Goal: Task Accomplishment & Management: Use online tool/utility

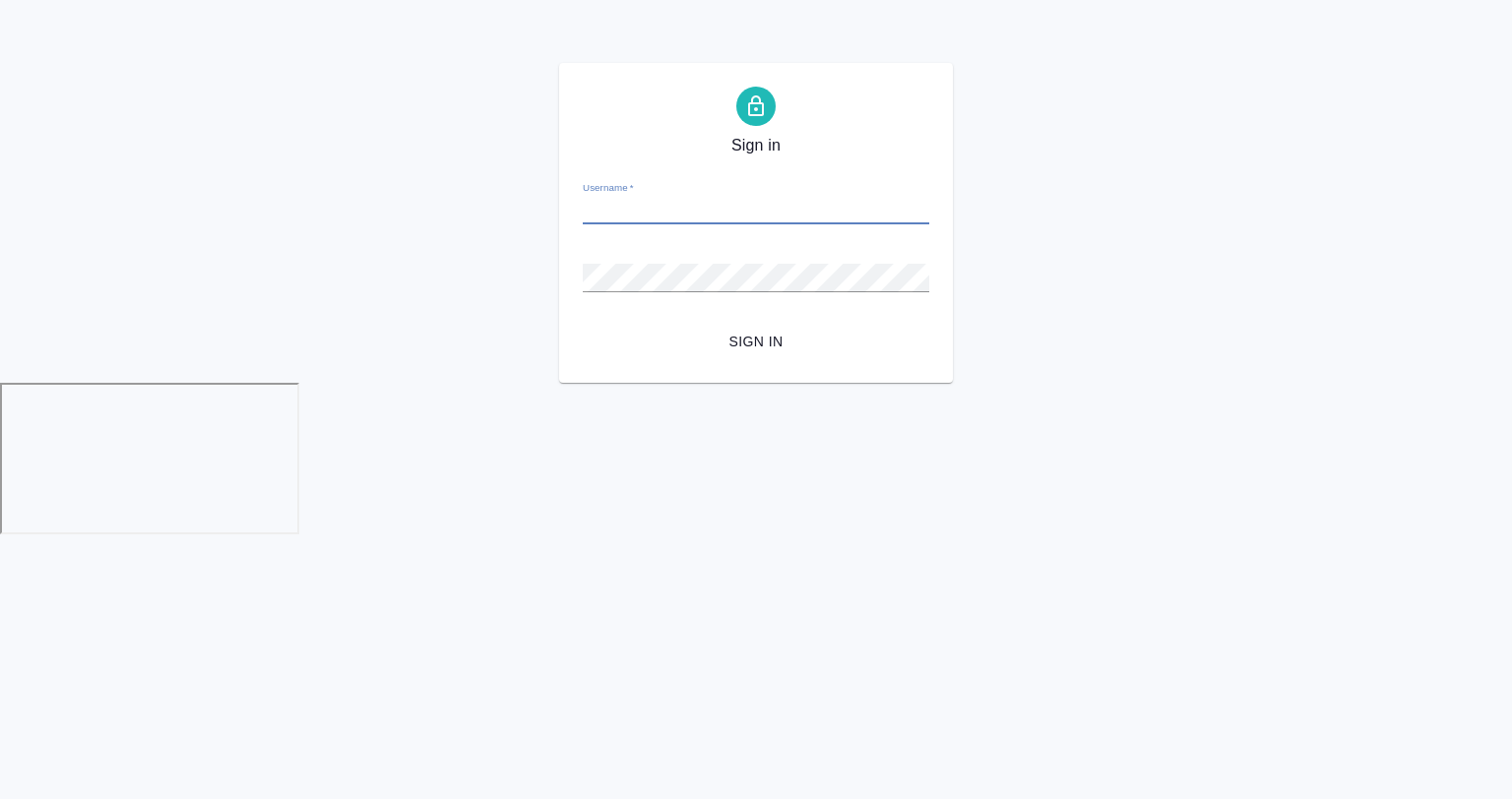
type input "a.gvozdikov@awatera.com"
click at [582, 324] on button "Sign in" at bounding box center [756, 342] width 346 height 37
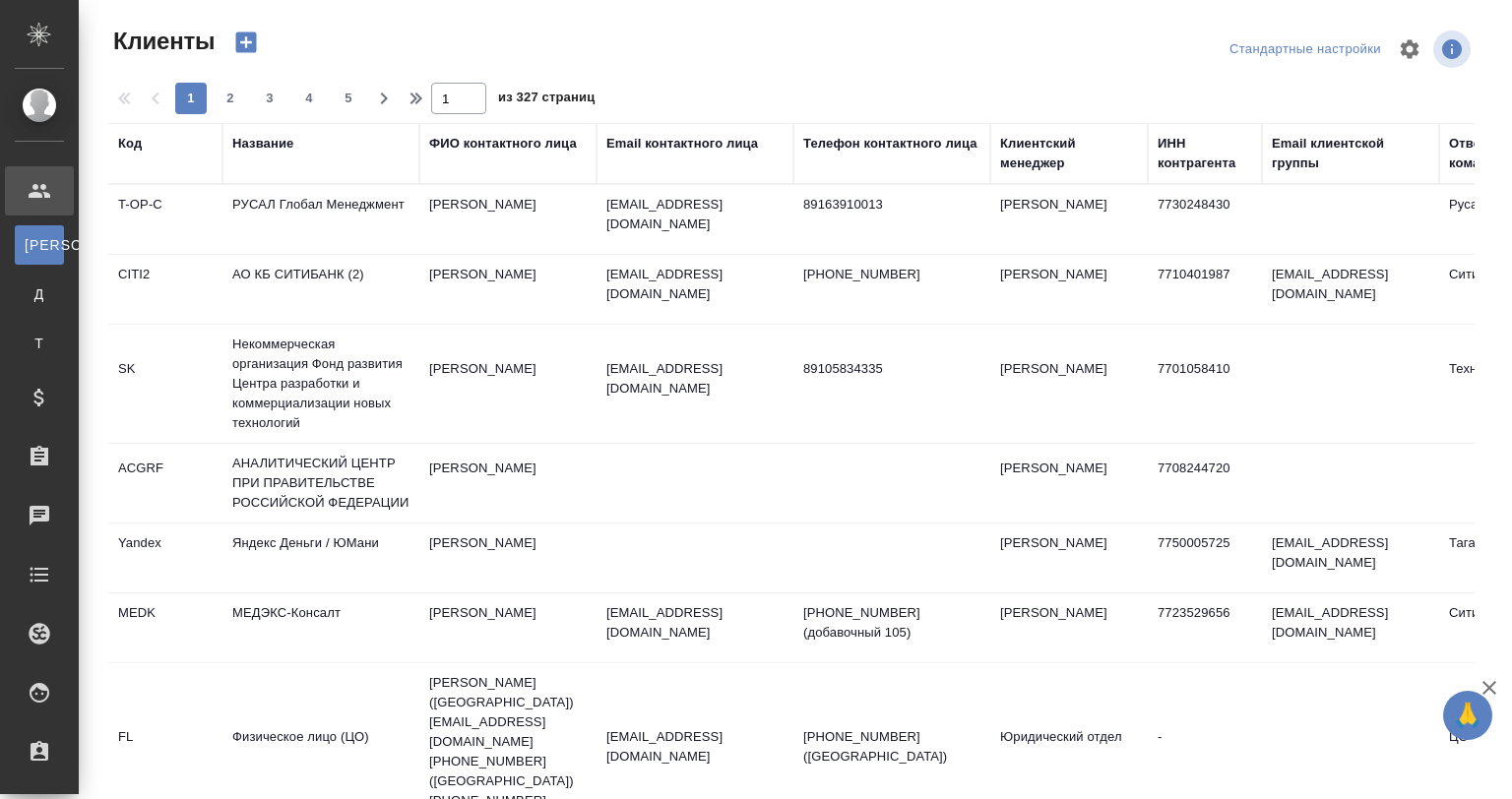
select select "RU"
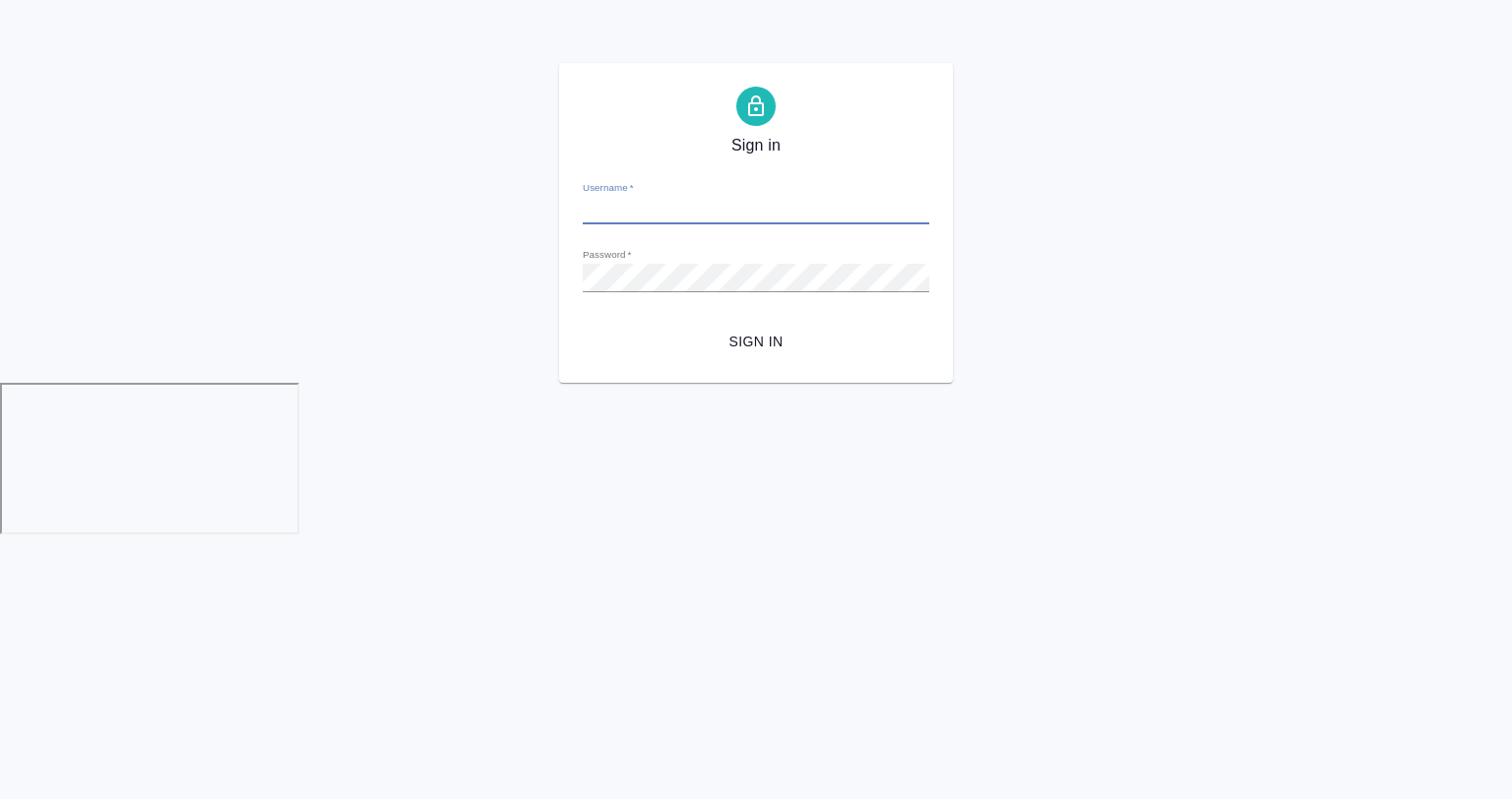
type input "a.gvozdikov@awatera.com"
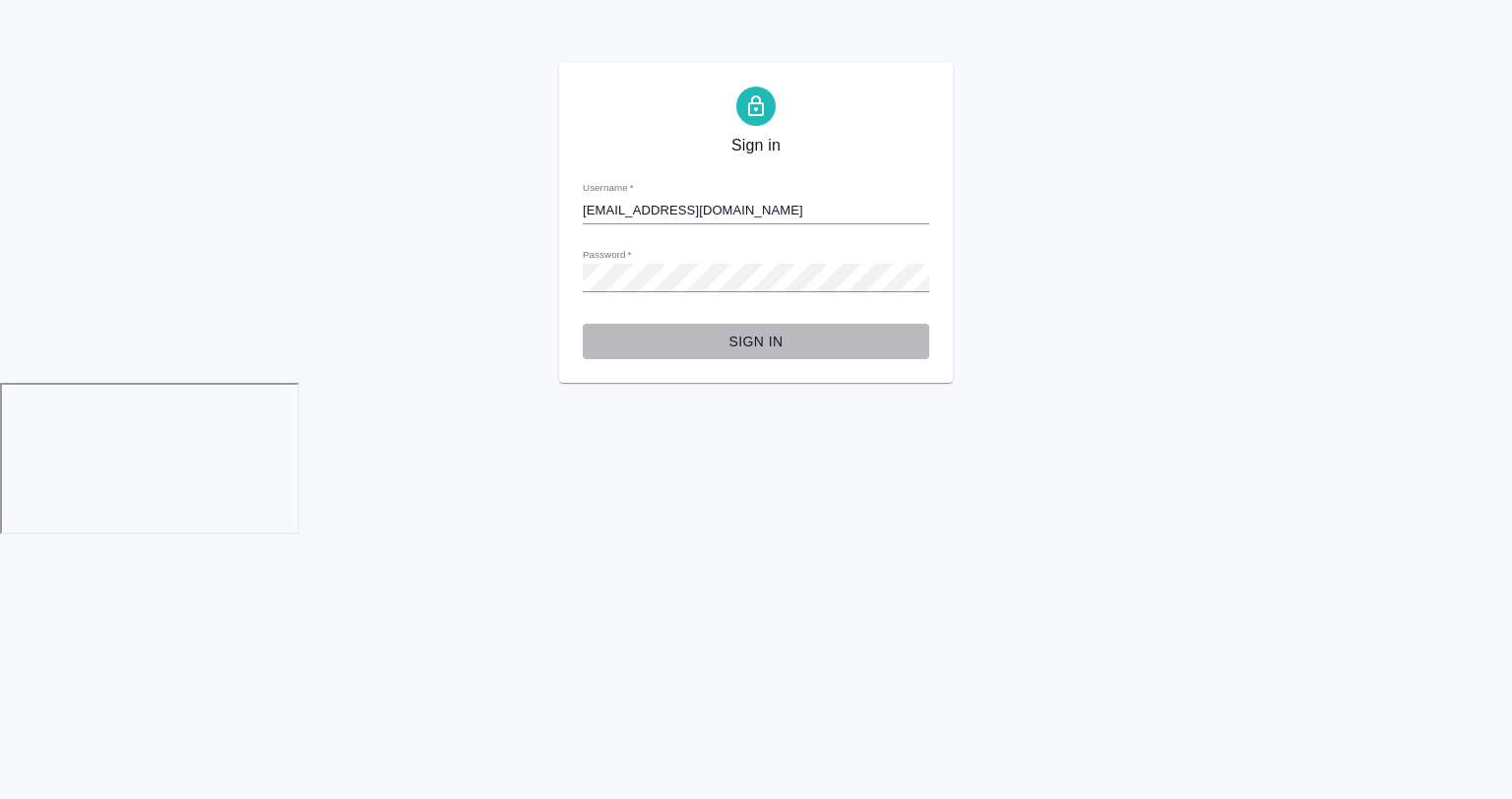
click at [760, 342] on span "Sign in" at bounding box center [756, 342] width 315 height 25
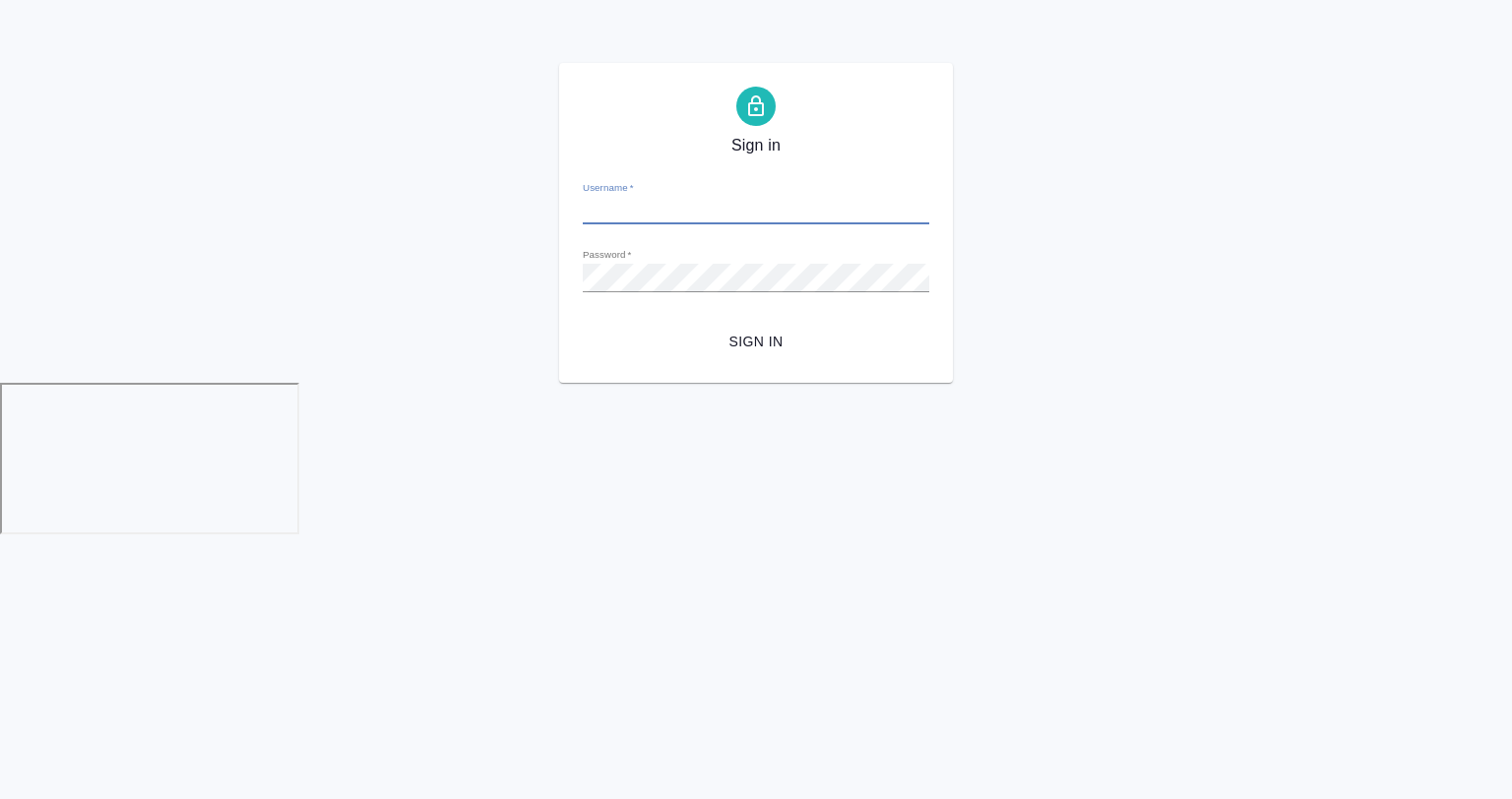
type input "a.gvozdikov@awatera.com"
click at [772, 323] on form "Username   * a.gvozdikov@awatera.com Password   * urlPath   * /smartcat-project…" at bounding box center [756, 262] width 346 height 194
click at [773, 342] on span "Sign in" at bounding box center [756, 342] width 315 height 25
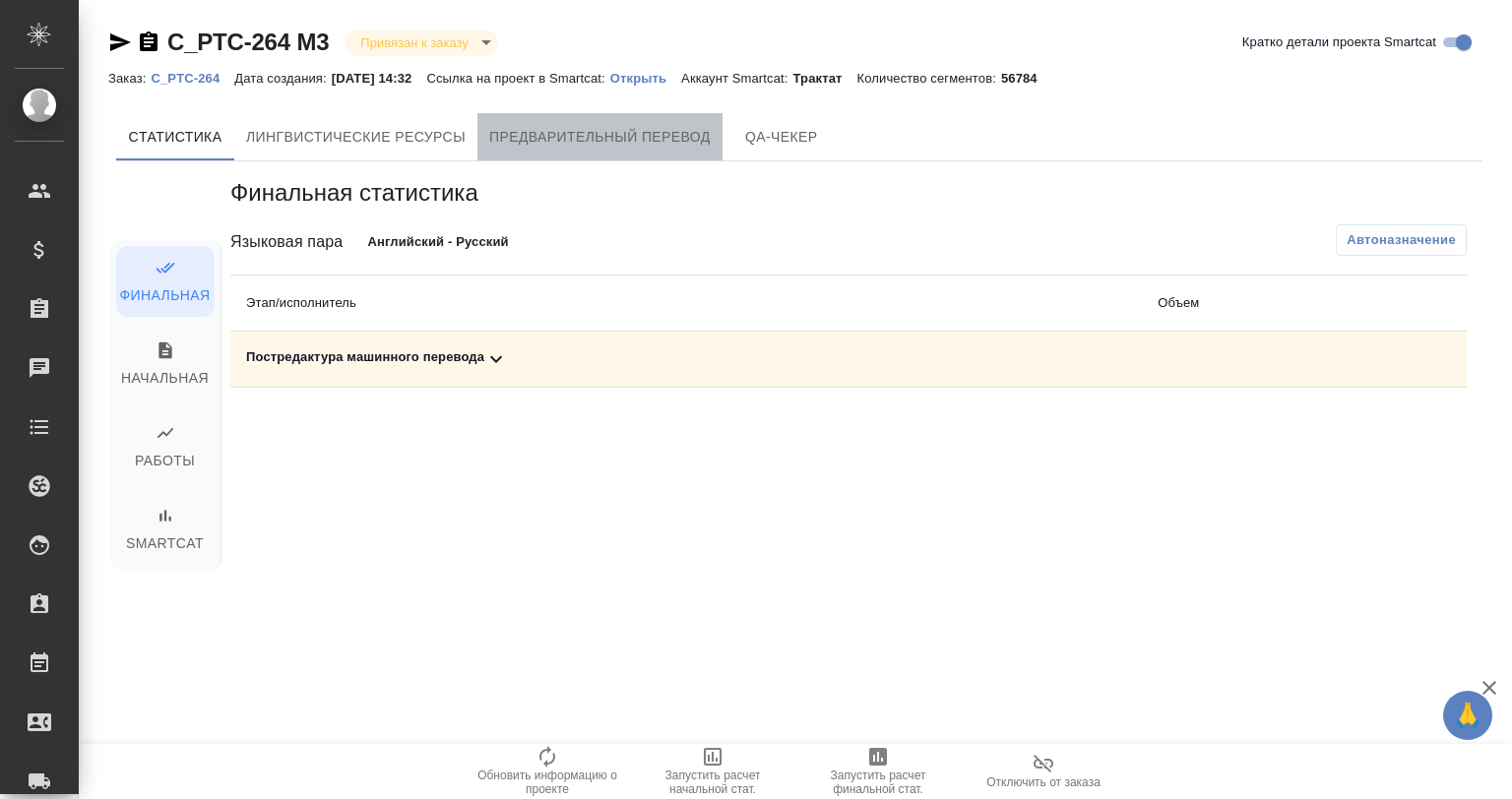
click at [635, 149] on button "Предварительный перевод" at bounding box center [600, 136] width 245 height 47
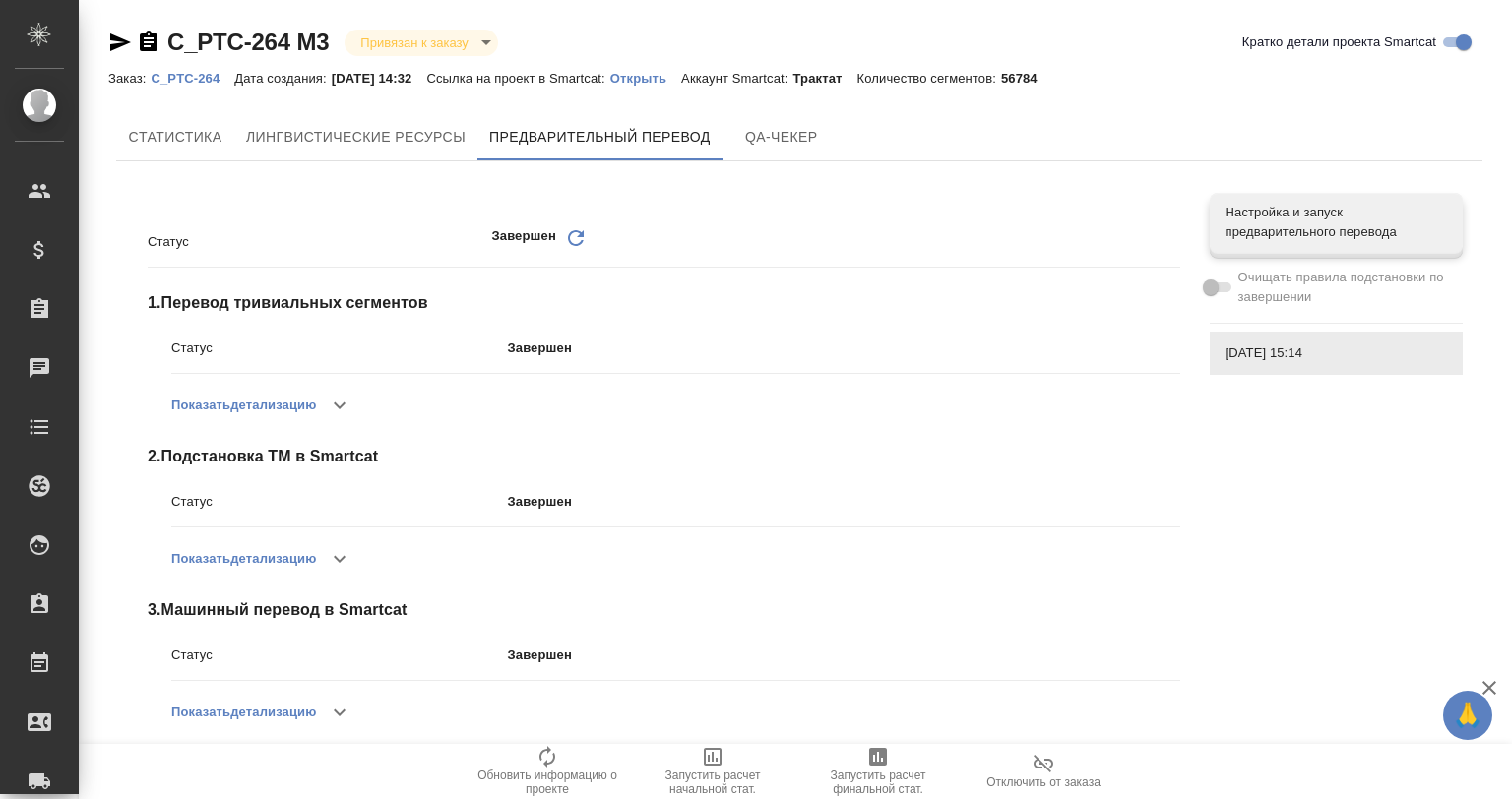
click at [1487, 689] on icon "button" at bounding box center [1489, 688] width 14 height 14
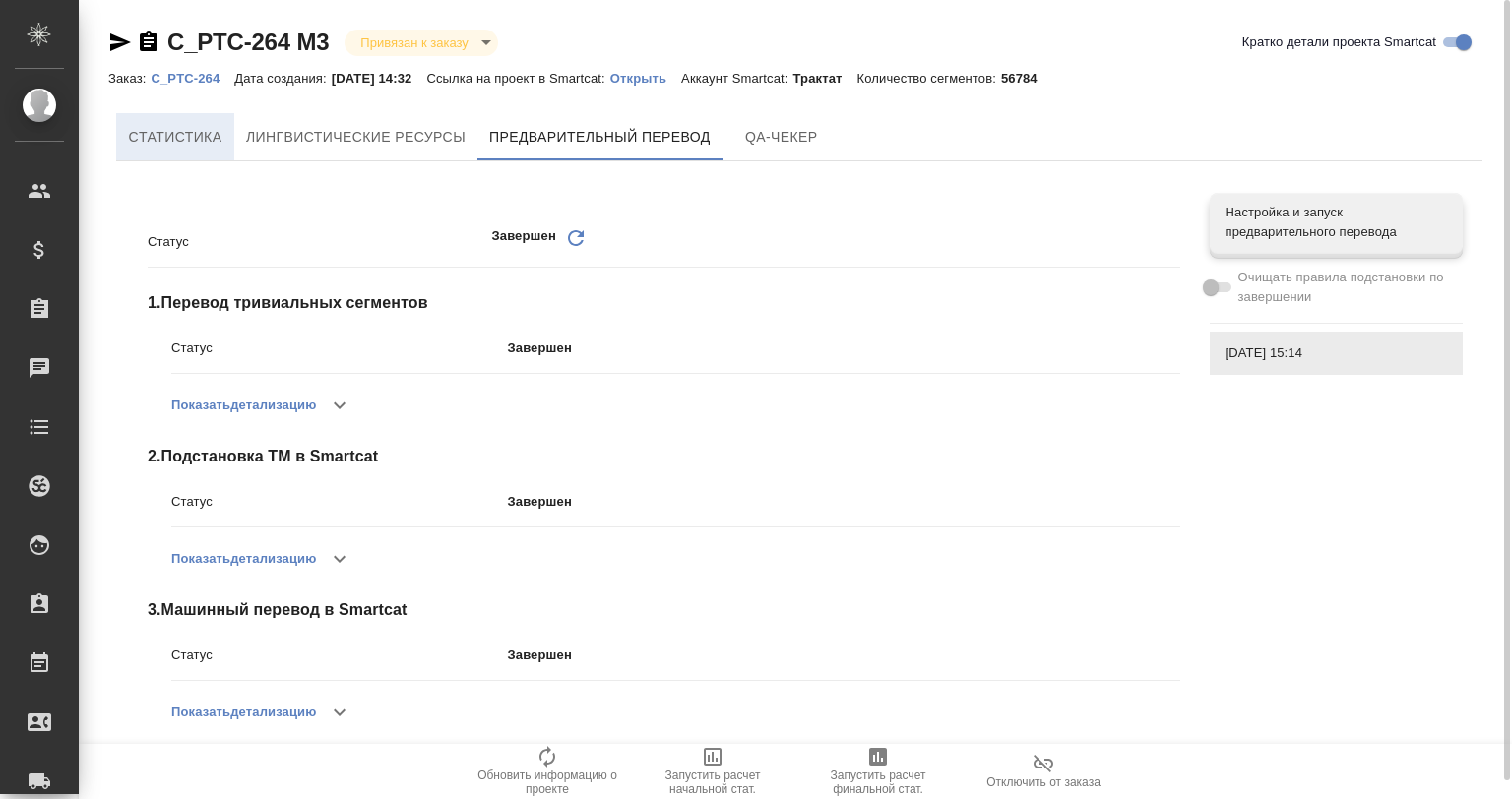
click at [218, 133] on span "Cтатистика" at bounding box center [175, 136] width 95 height 25
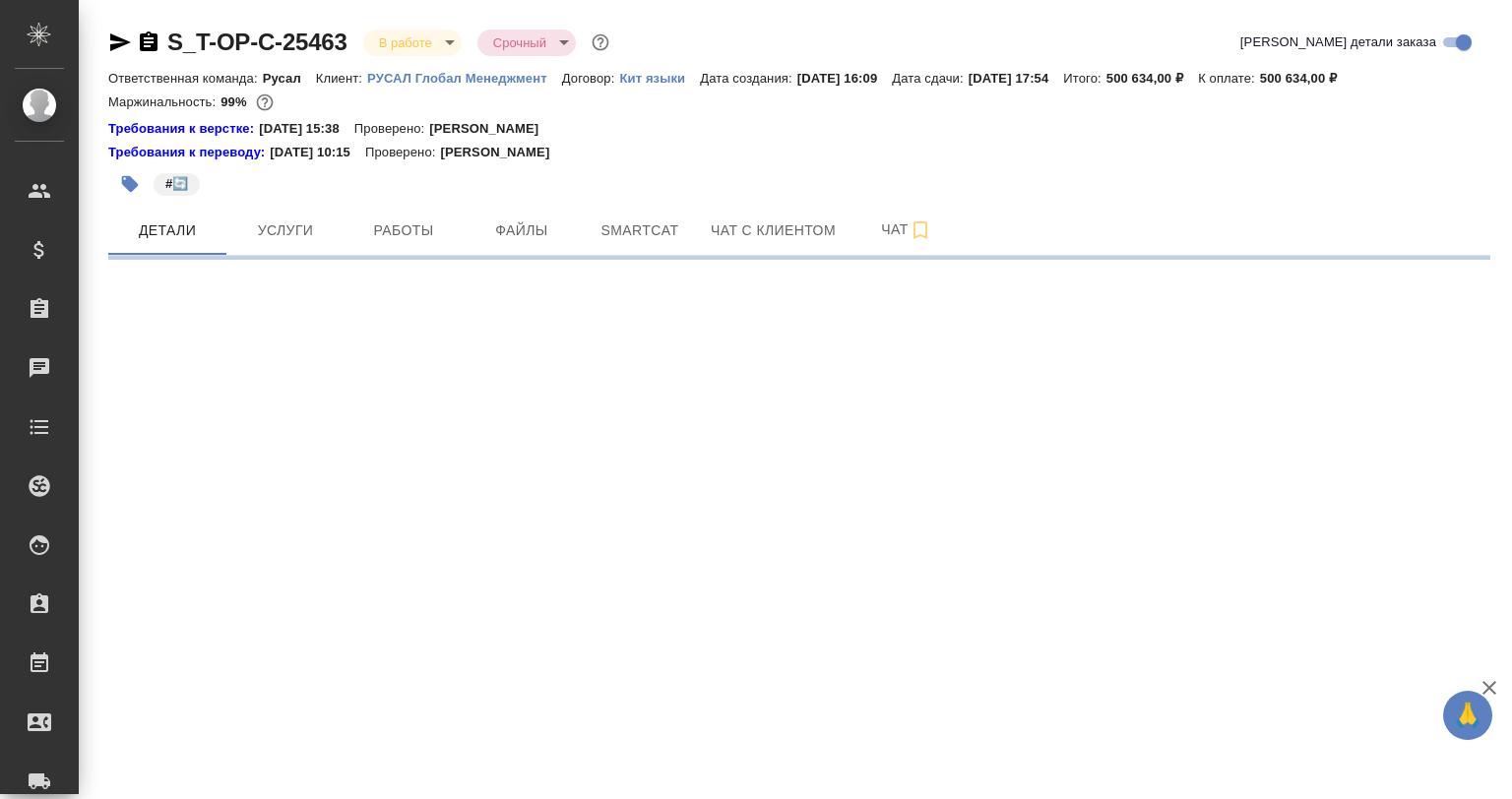
select select "RU"
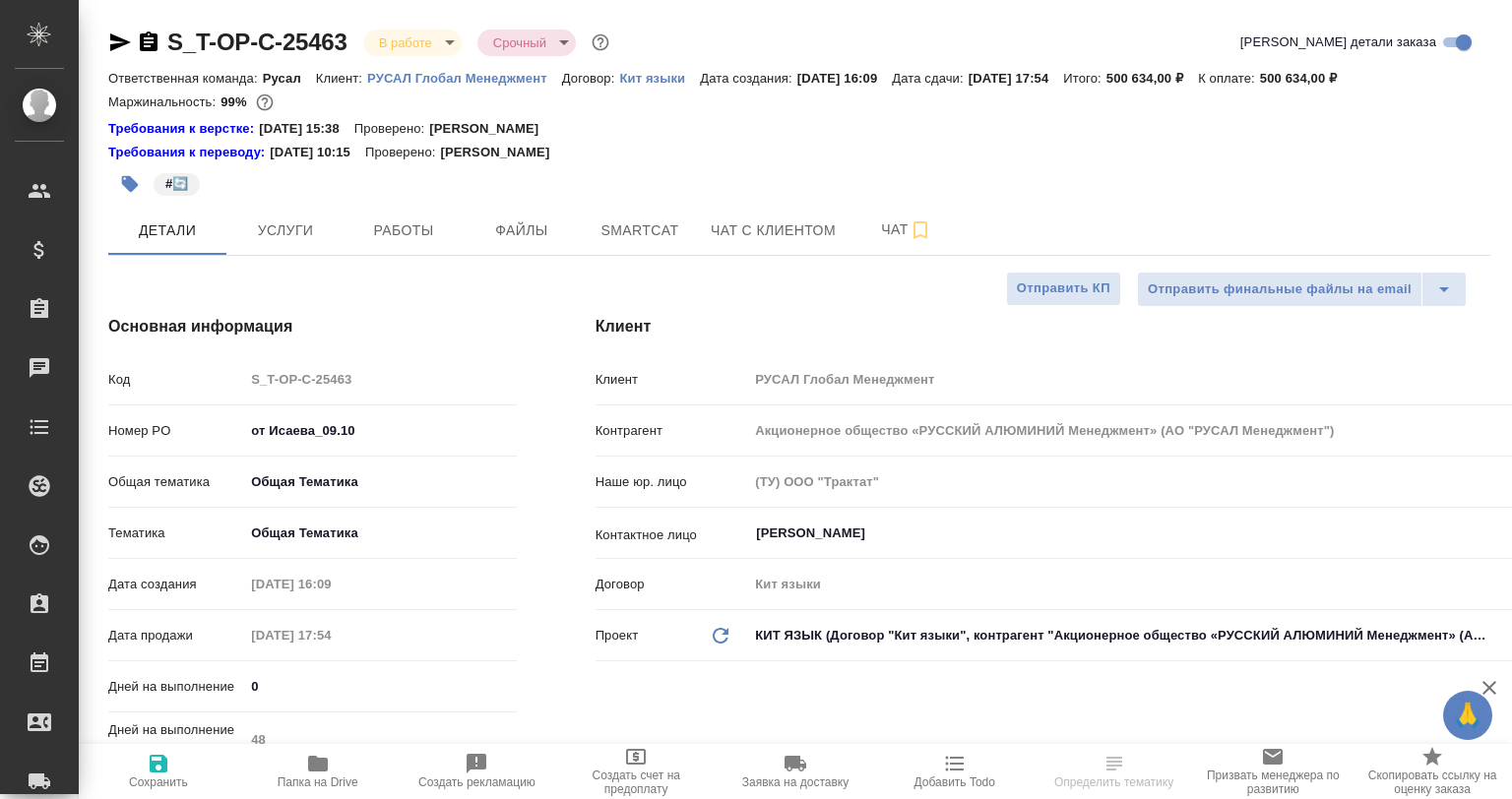
type textarea "x"
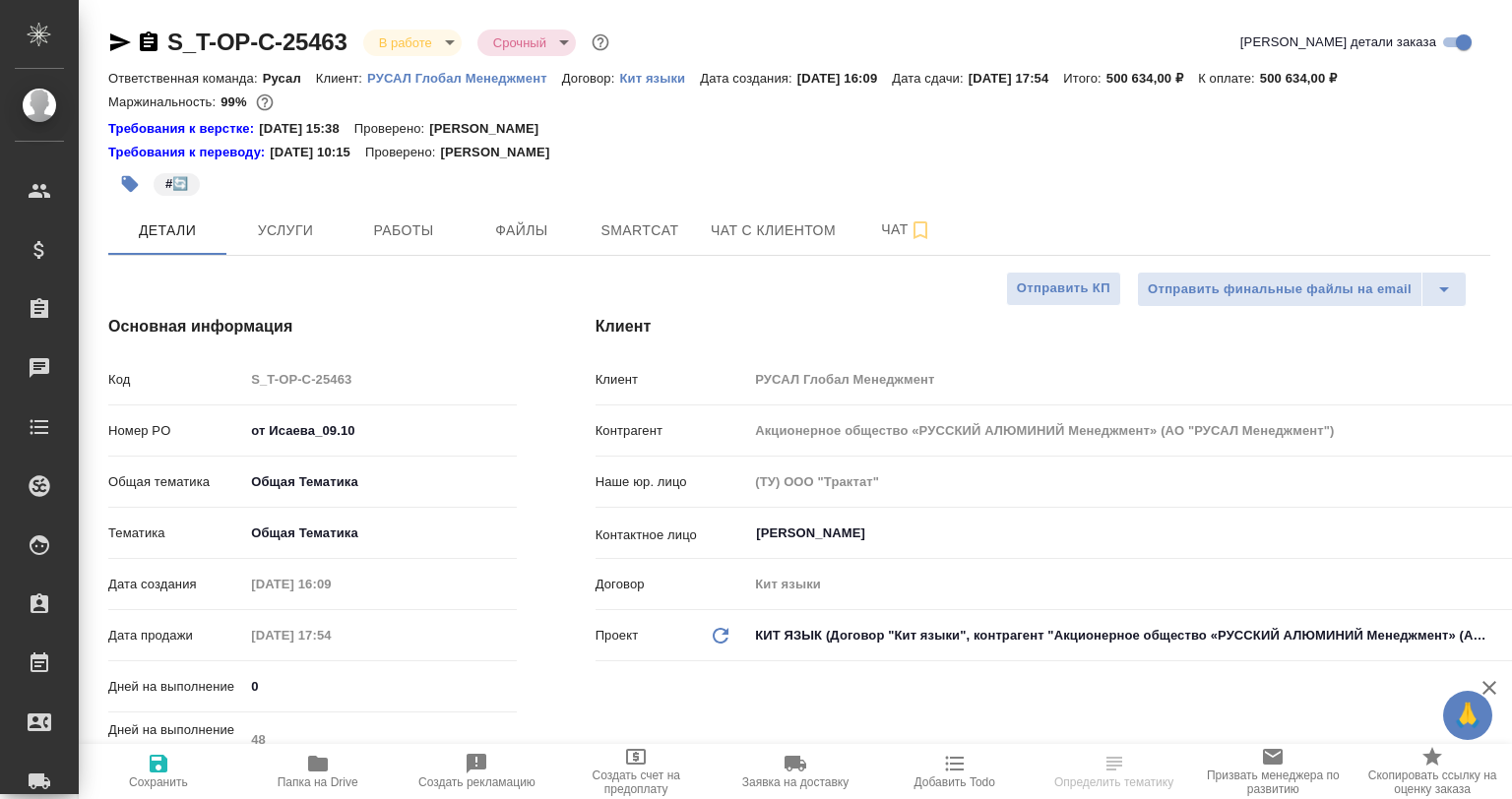
type textarea "x"
type input "Авдеенко Кирилл"
type input "Журавлева Александра"
type textarea "x"
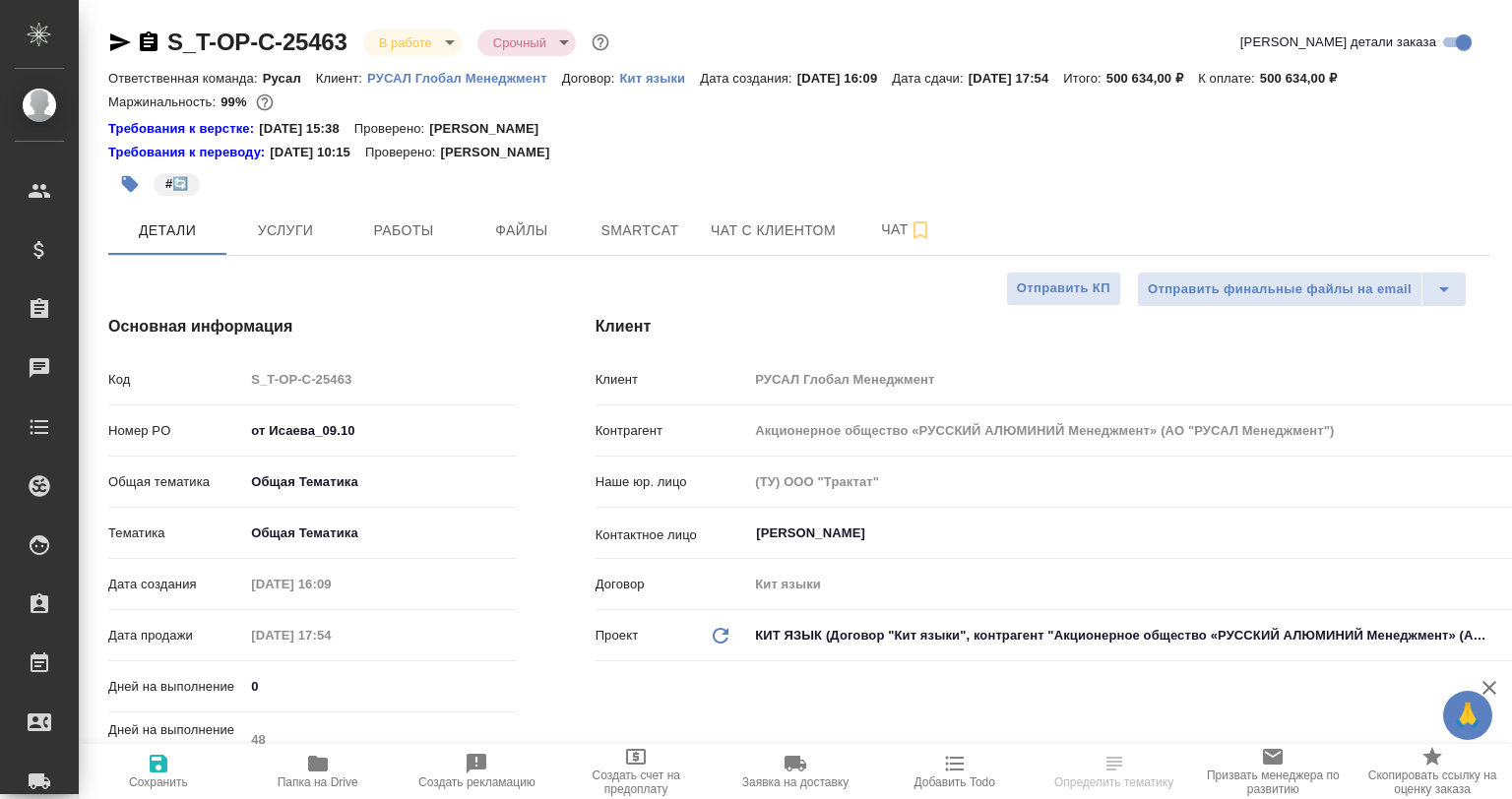
type textarea "x"
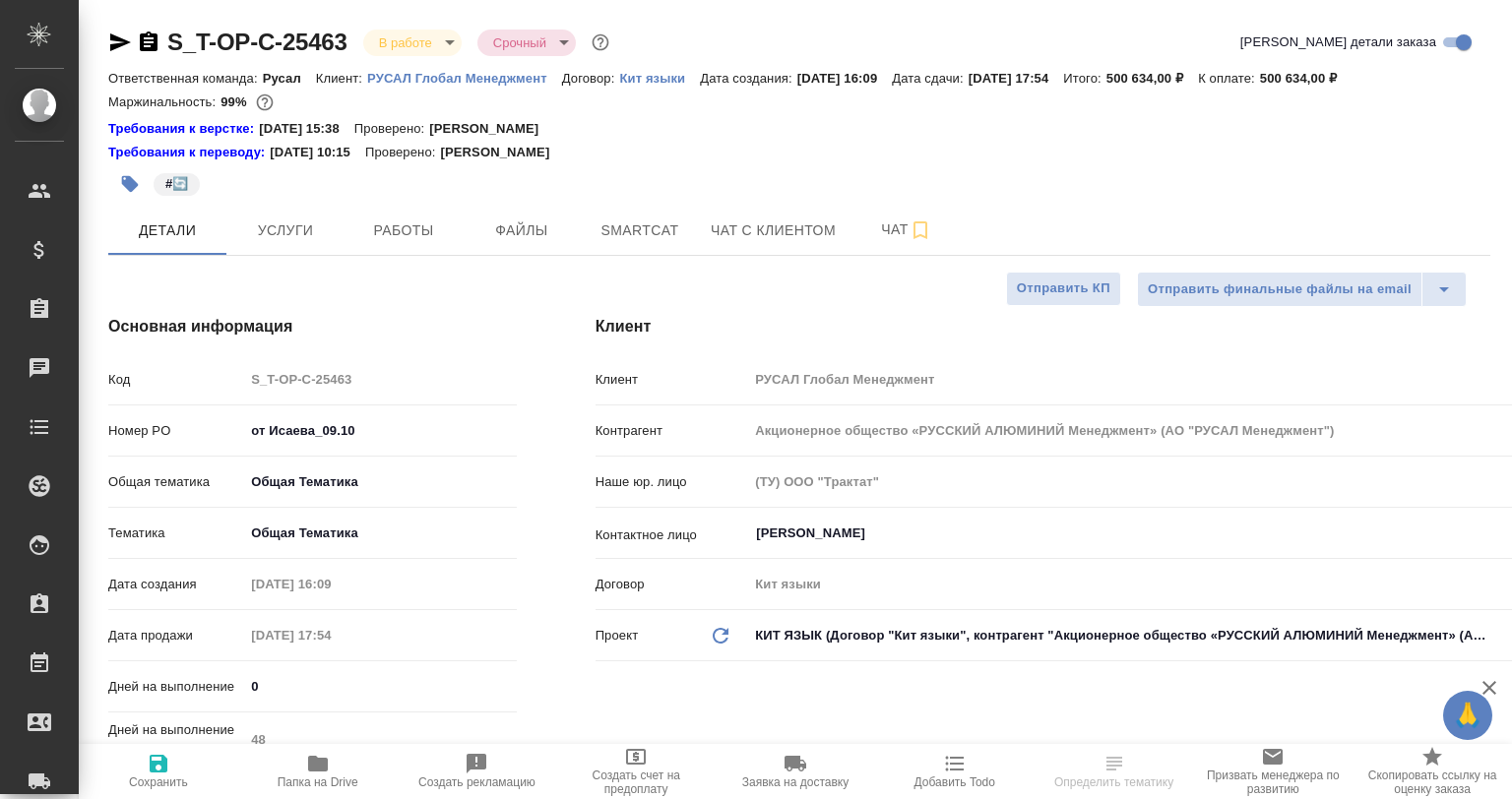
type textarea "x"
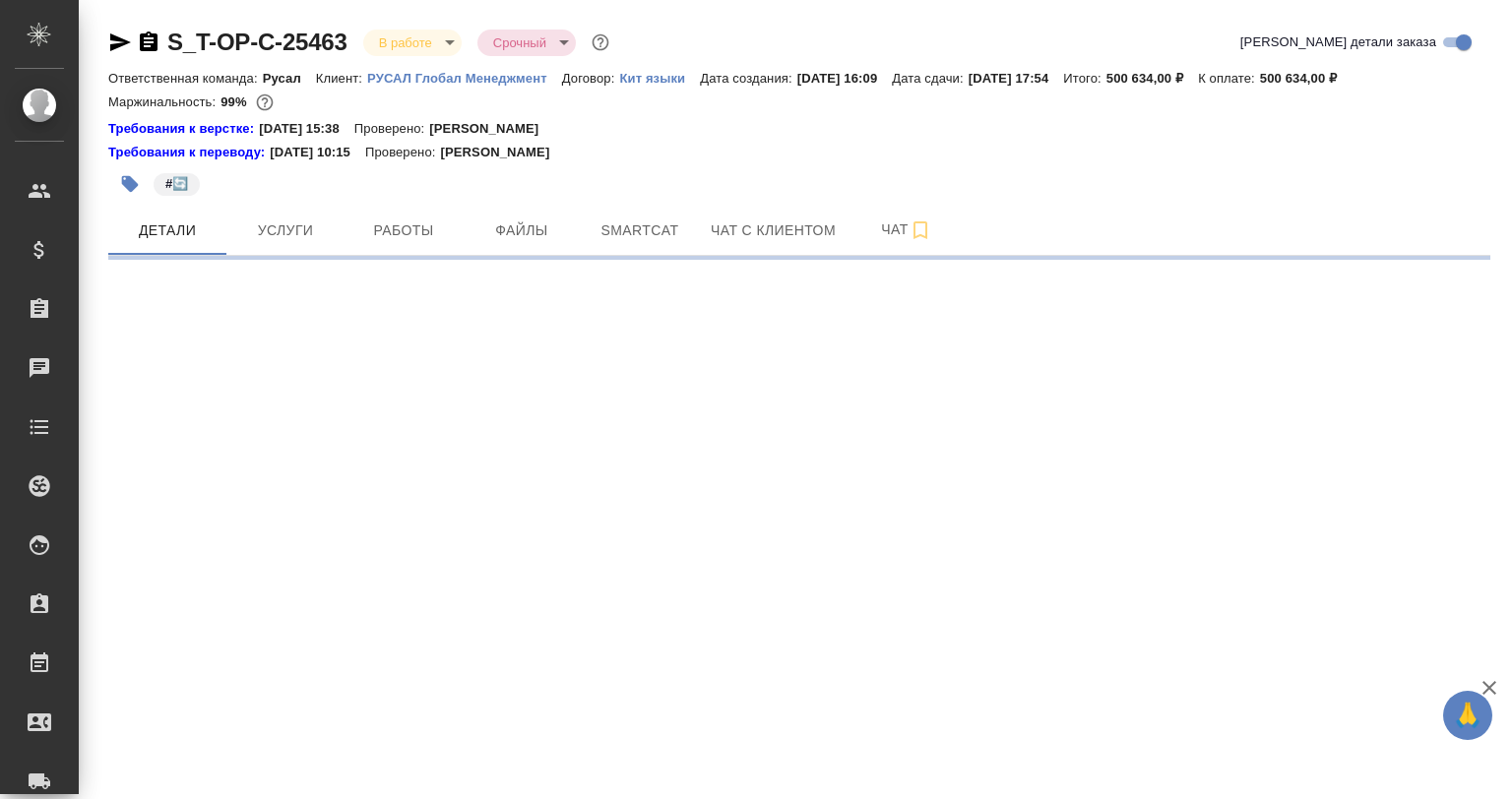
select select "RU"
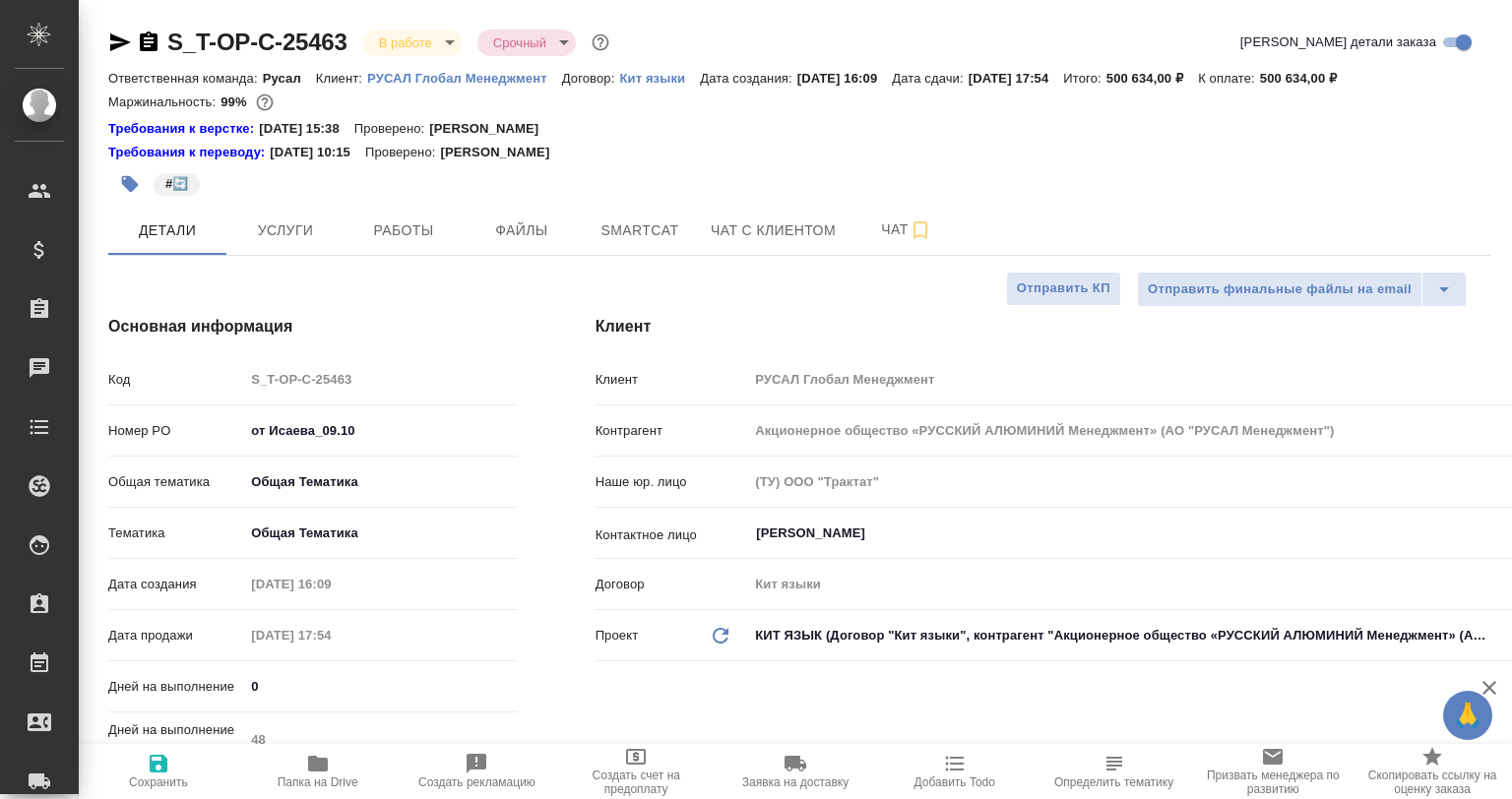
type textarea "x"
click at [612, 221] on span "Smartcat" at bounding box center [640, 230] width 95 height 25
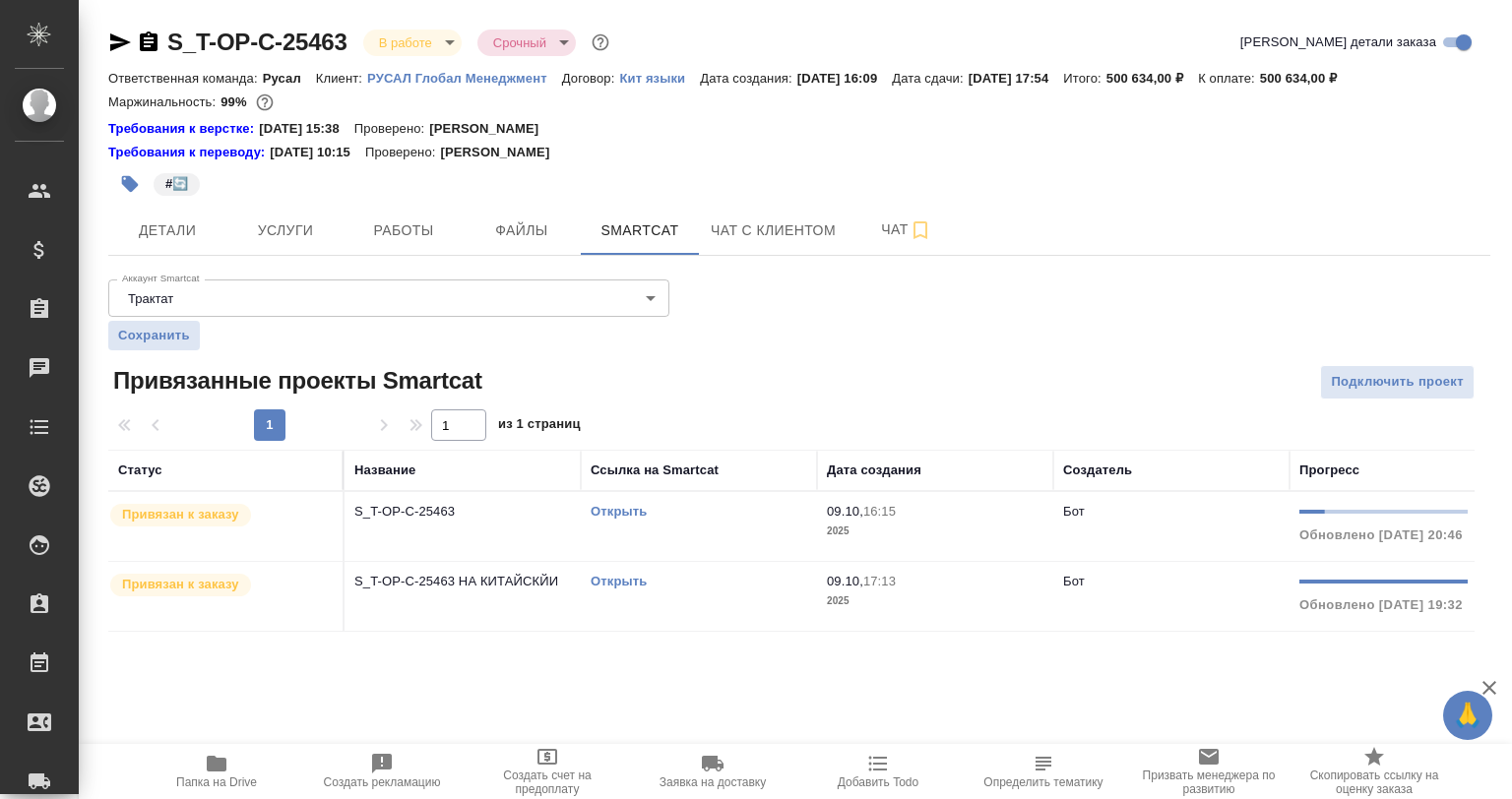
click at [469, 504] on p "S_T-OP-C-25463" at bounding box center [462, 512] width 217 height 20
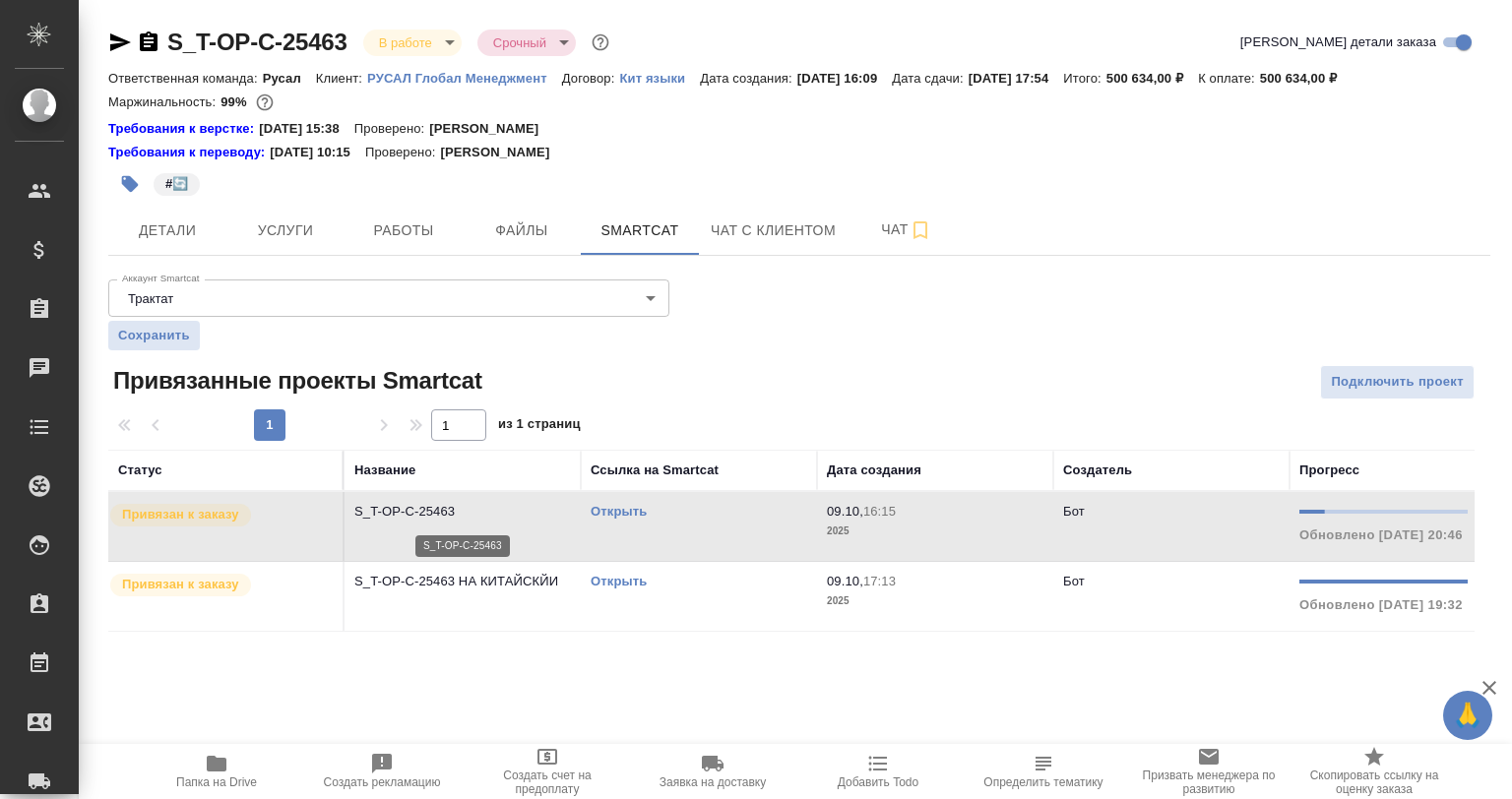
click at [469, 504] on p "S_T-OP-C-25463" at bounding box center [462, 512] width 217 height 20
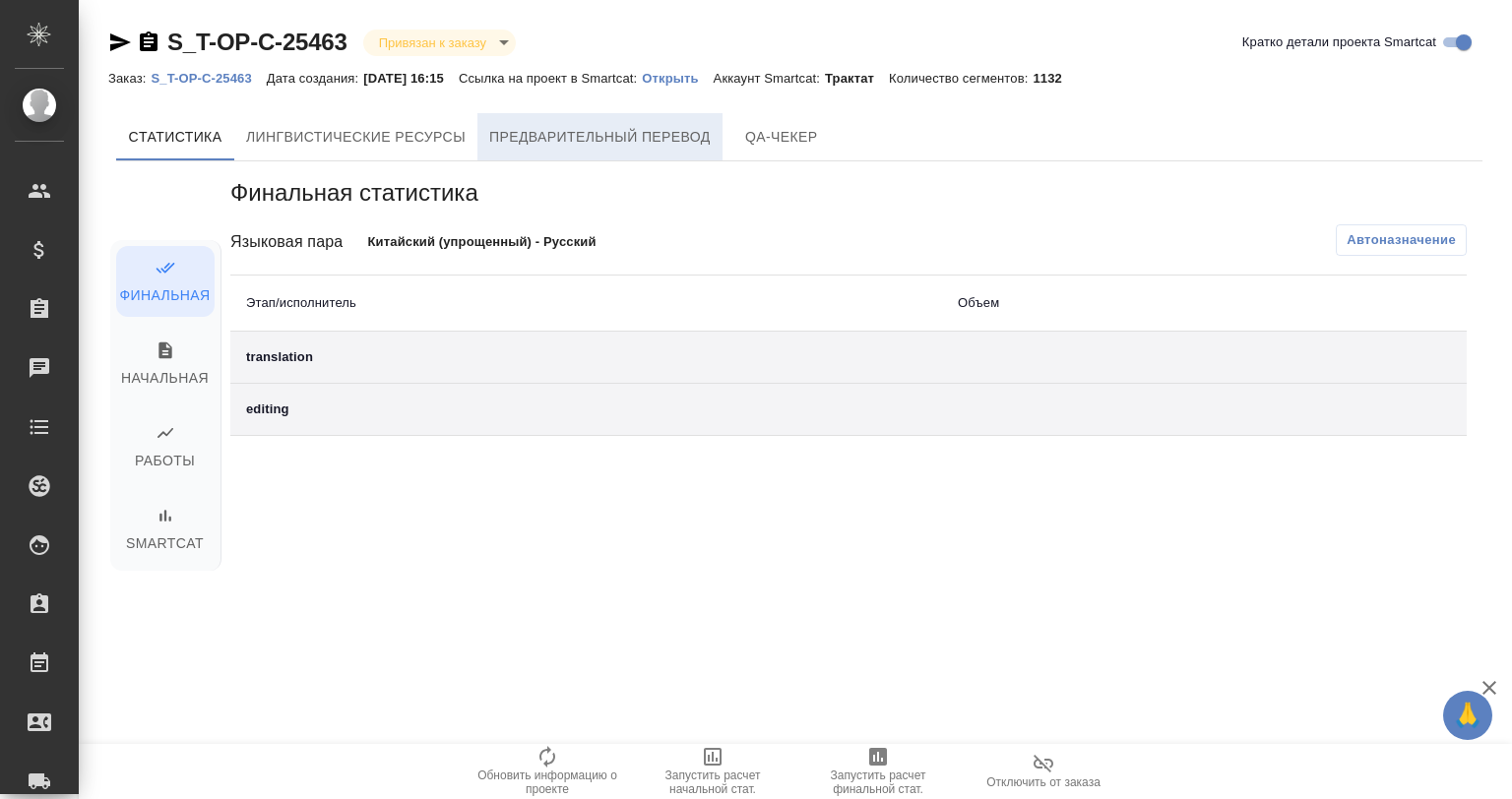
click at [638, 134] on span "Предварительный перевод" at bounding box center [600, 136] width 222 height 25
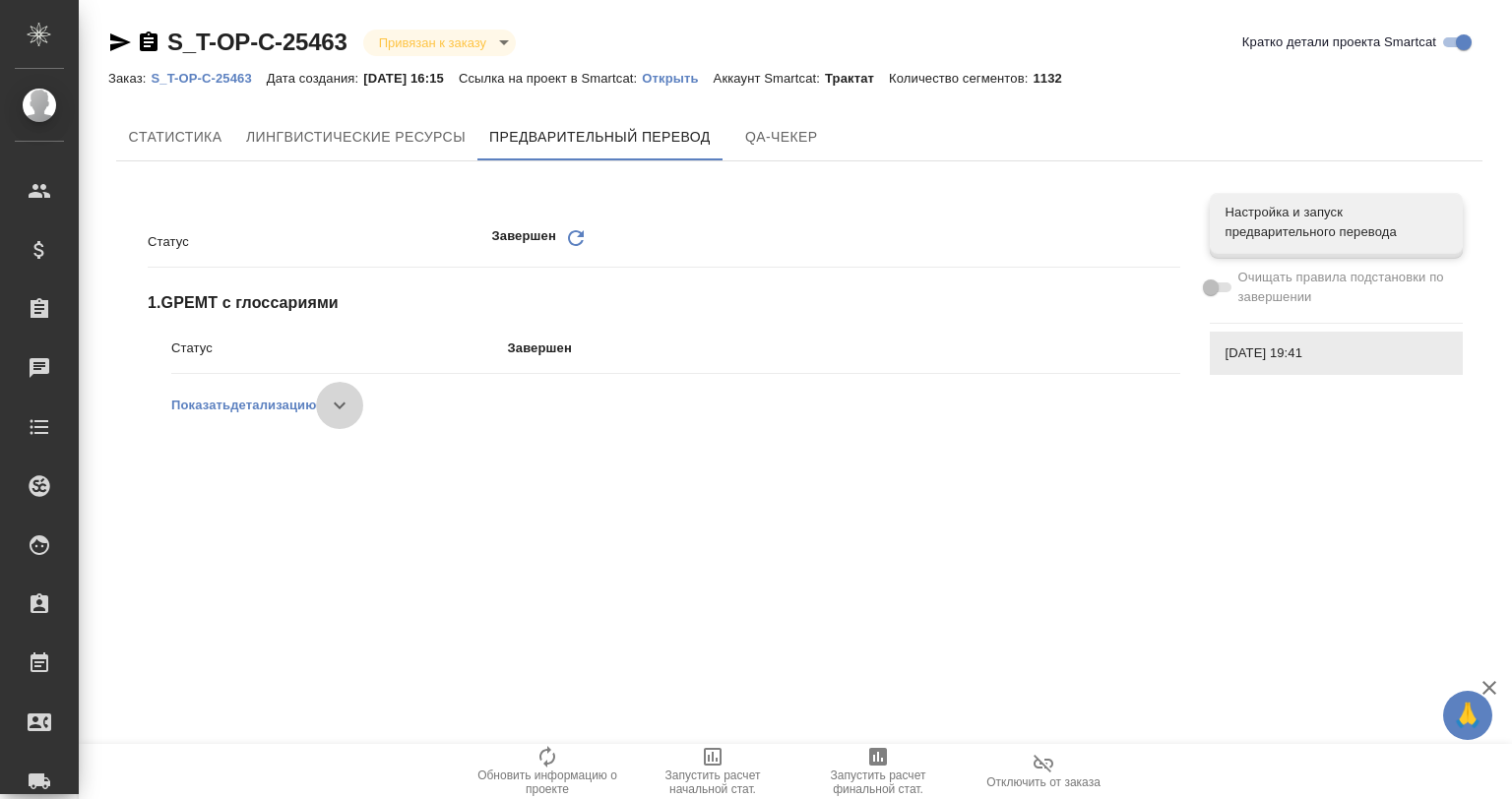
click at [347, 398] on icon "button" at bounding box center [340, 405] width 24 height 24
click at [347, 398] on button "button" at bounding box center [330, 405] width 47 height 47
click at [562, 461] on div "Статус Завершен Обновить 1 . GPEMT с глоссариями Статус Завершен Показать детал…" at bounding box center [648, 326] width 1048 height 284
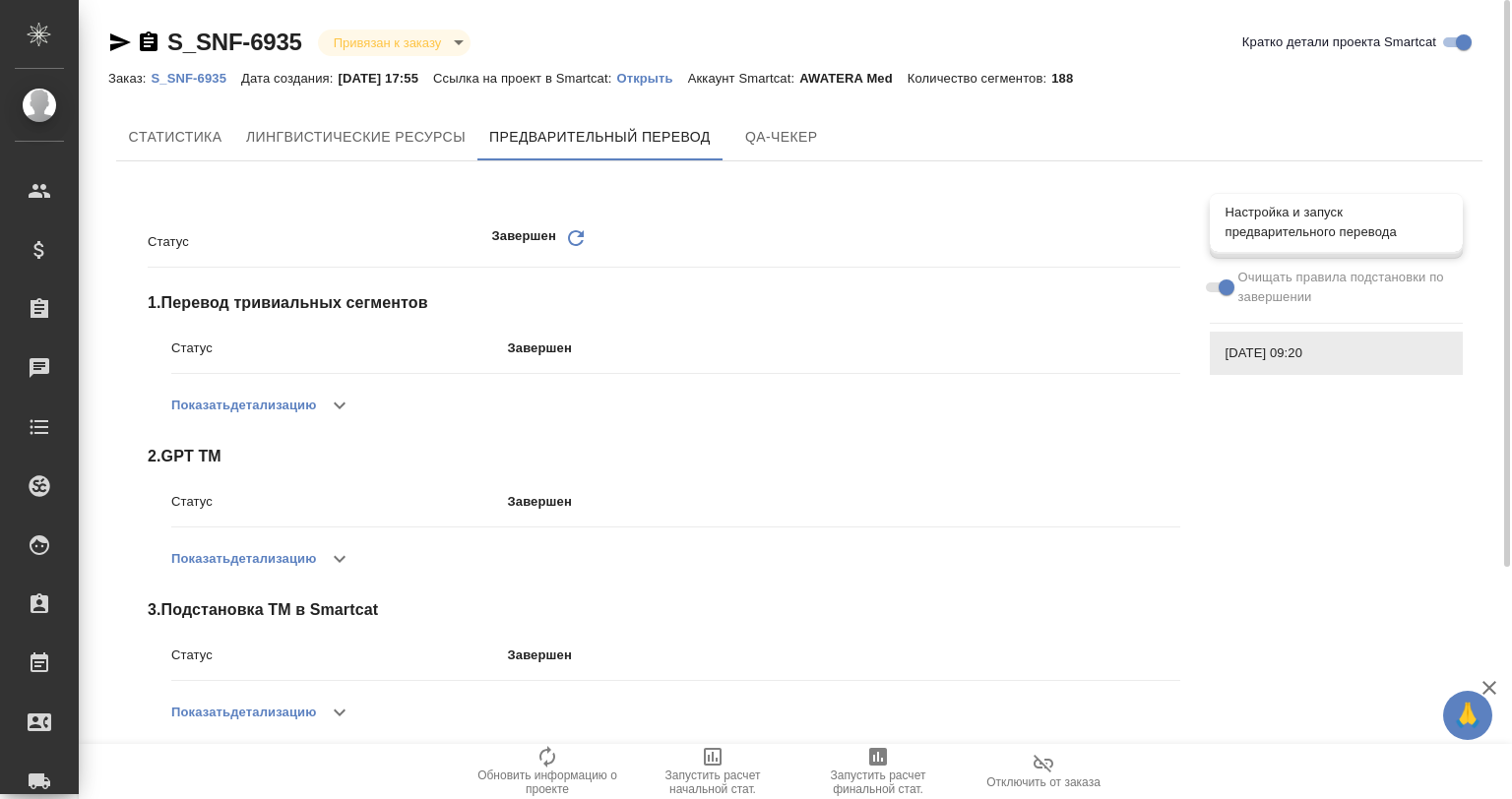
click at [1284, 224] on span "Настройка и запуск предварительного перевода" at bounding box center [1336, 222] width 222 height 40
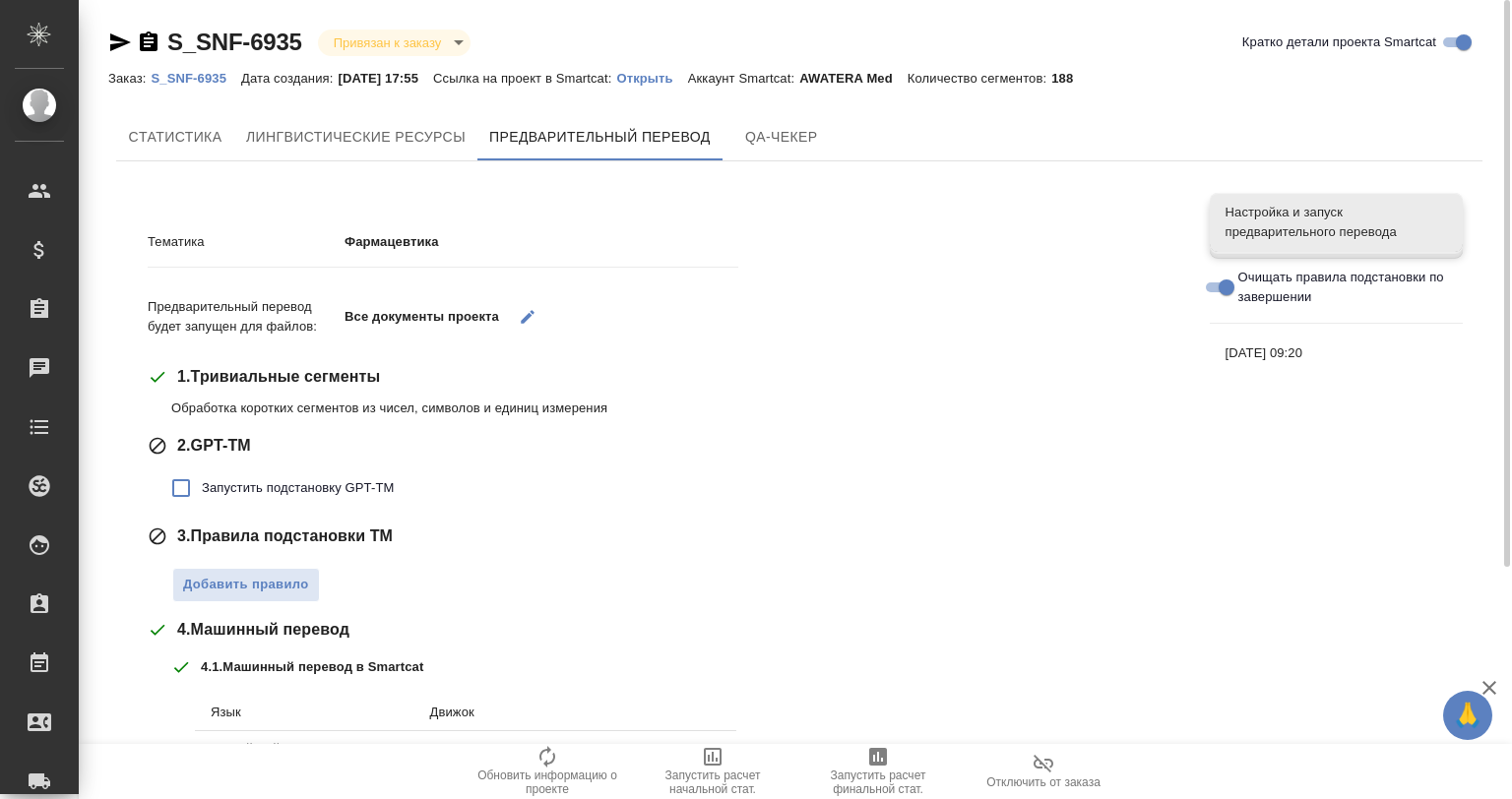
click at [190, 71] on p "S_SNF-6935" at bounding box center [196, 78] width 91 height 15
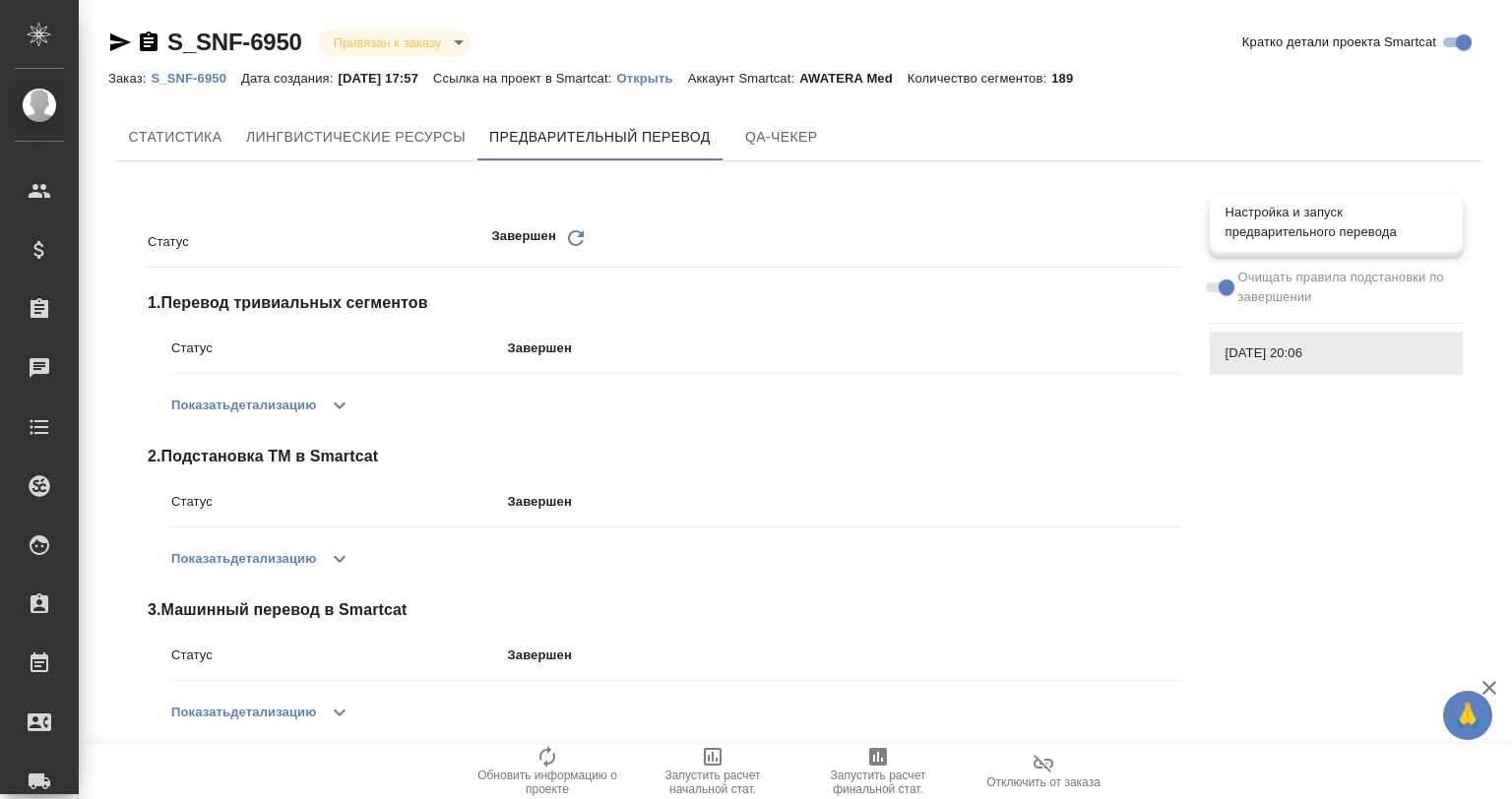
click at [1284, 227] on span "Настройка и запуск предварительного перевода" at bounding box center [1336, 222] width 222 height 40
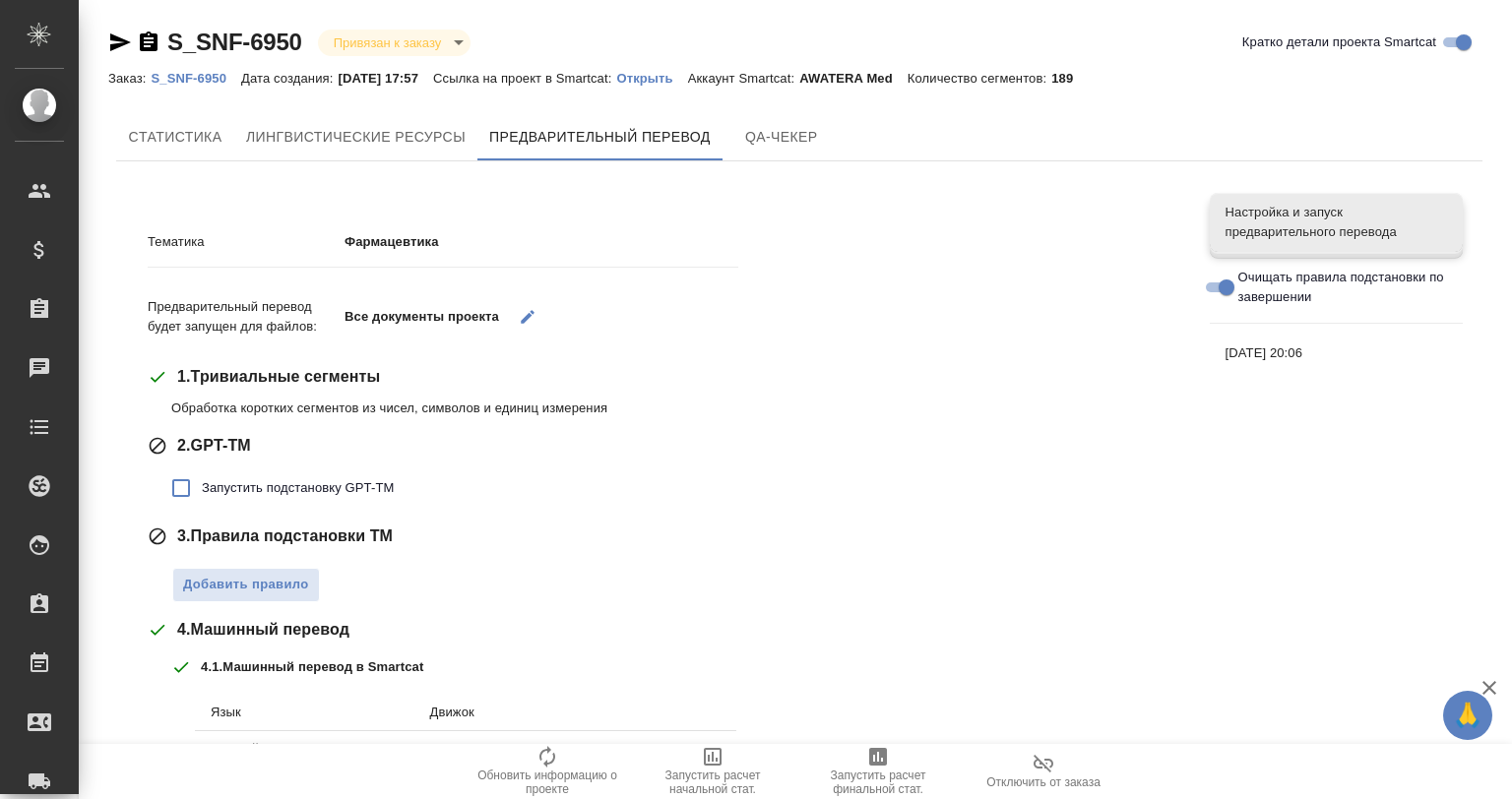
click at [662, 73] on p "Открыть" at bounding box center [652, 78] width 71 height 15
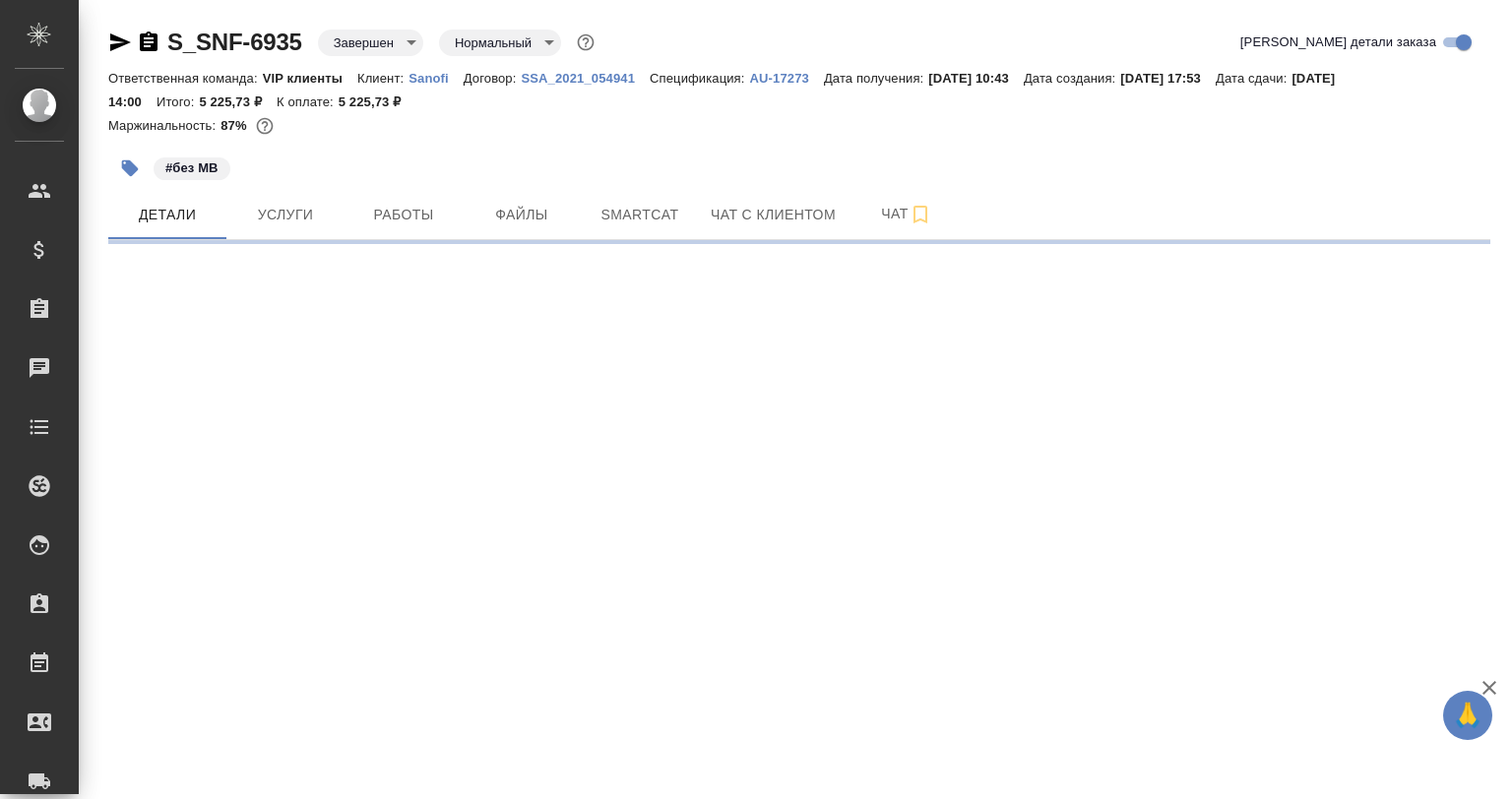
select select "RU"
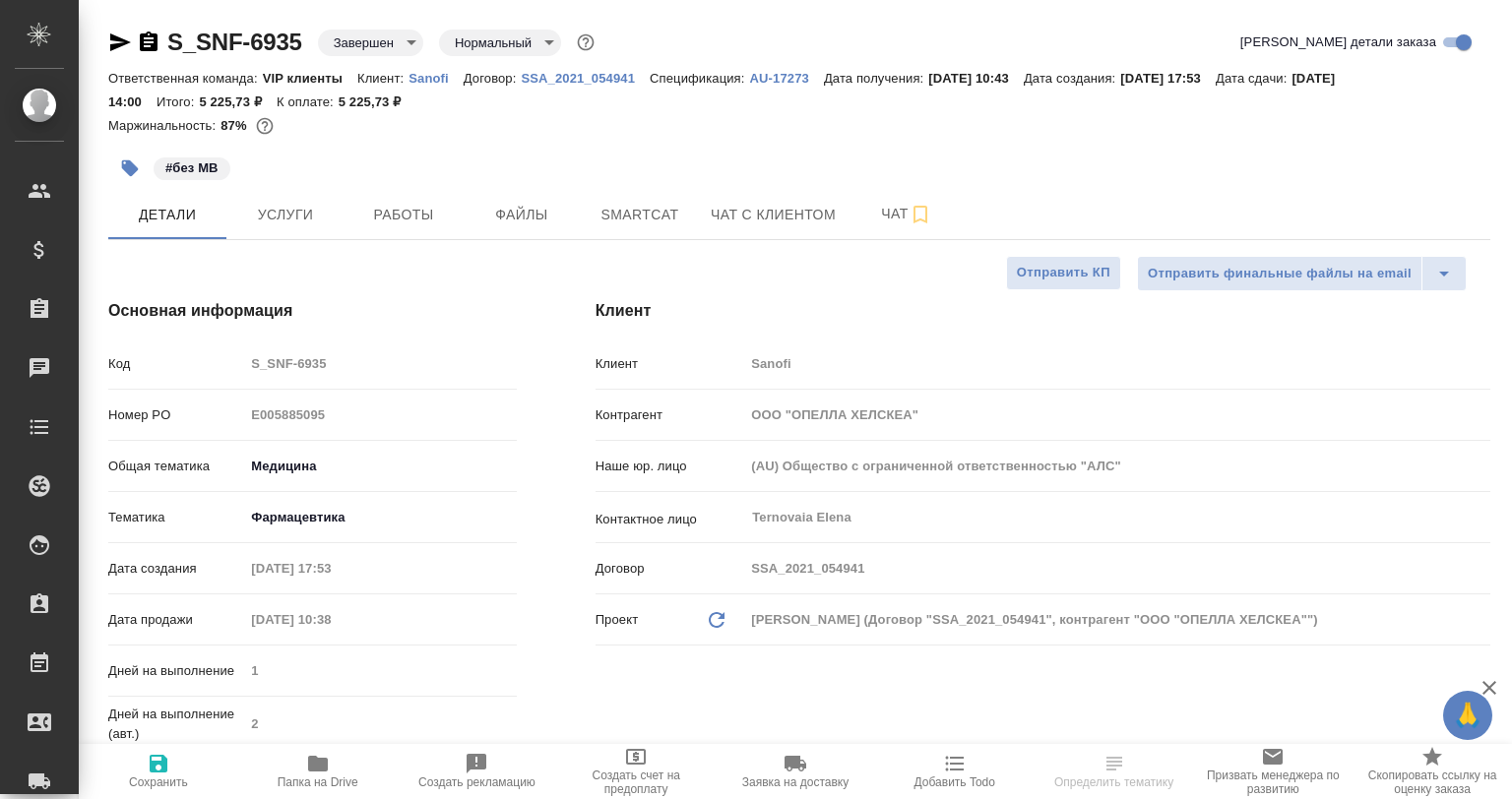
type textarea "x"
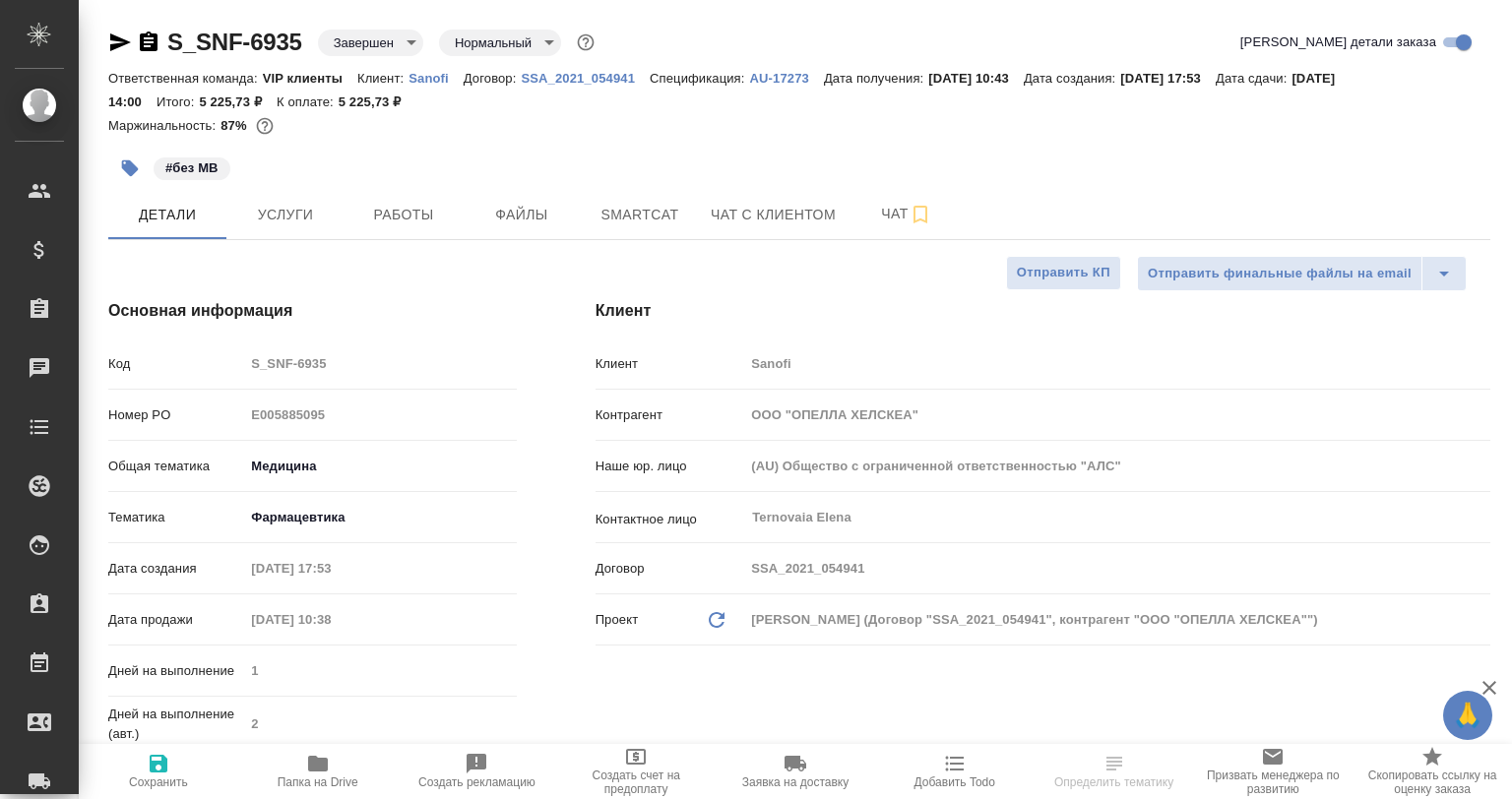
type textarea "x"
click at [322, 762] on icon "button" at bounding box center [318, 764] width 20 height 16
type textarea "x"
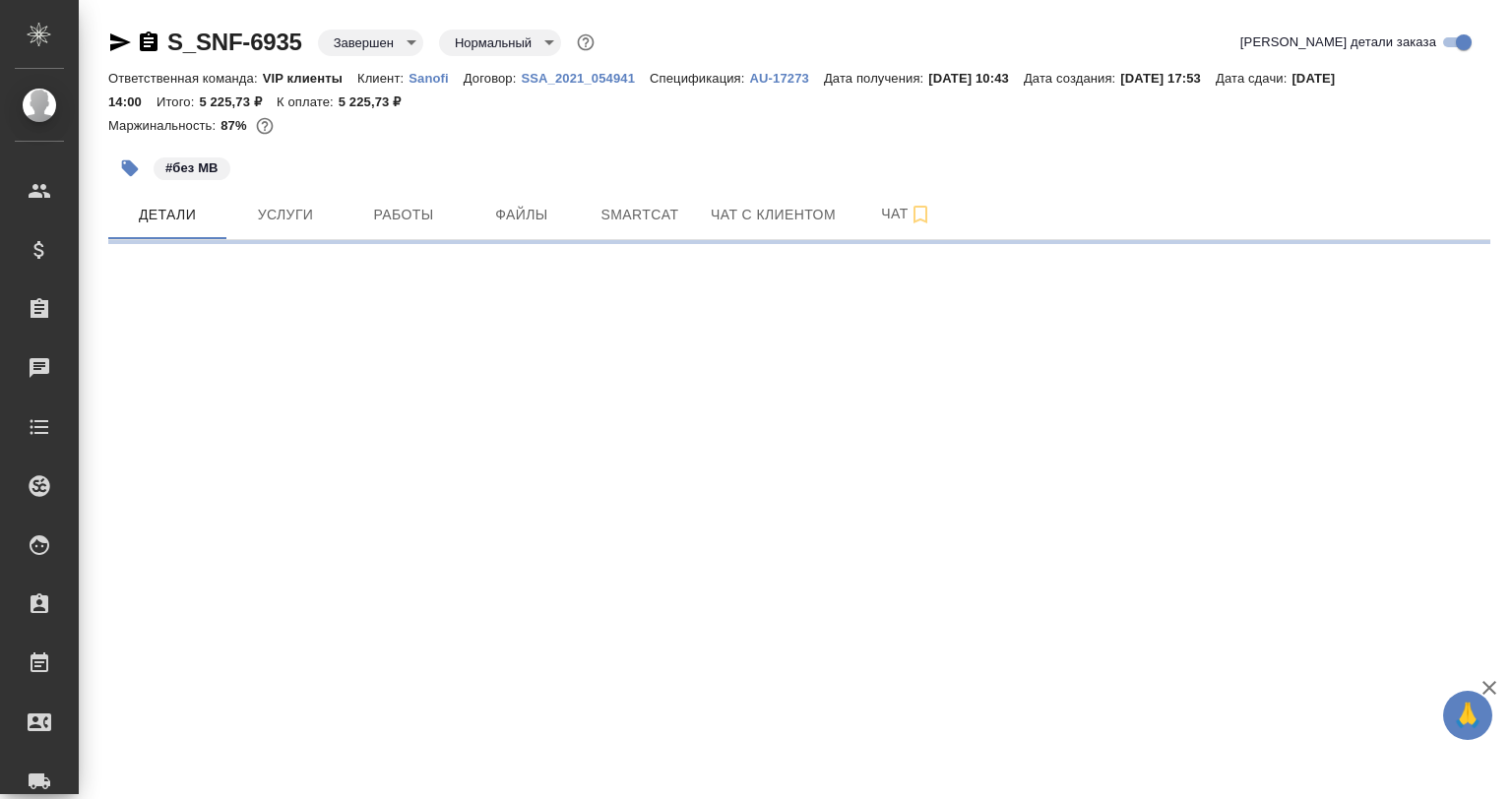
select select "RU"
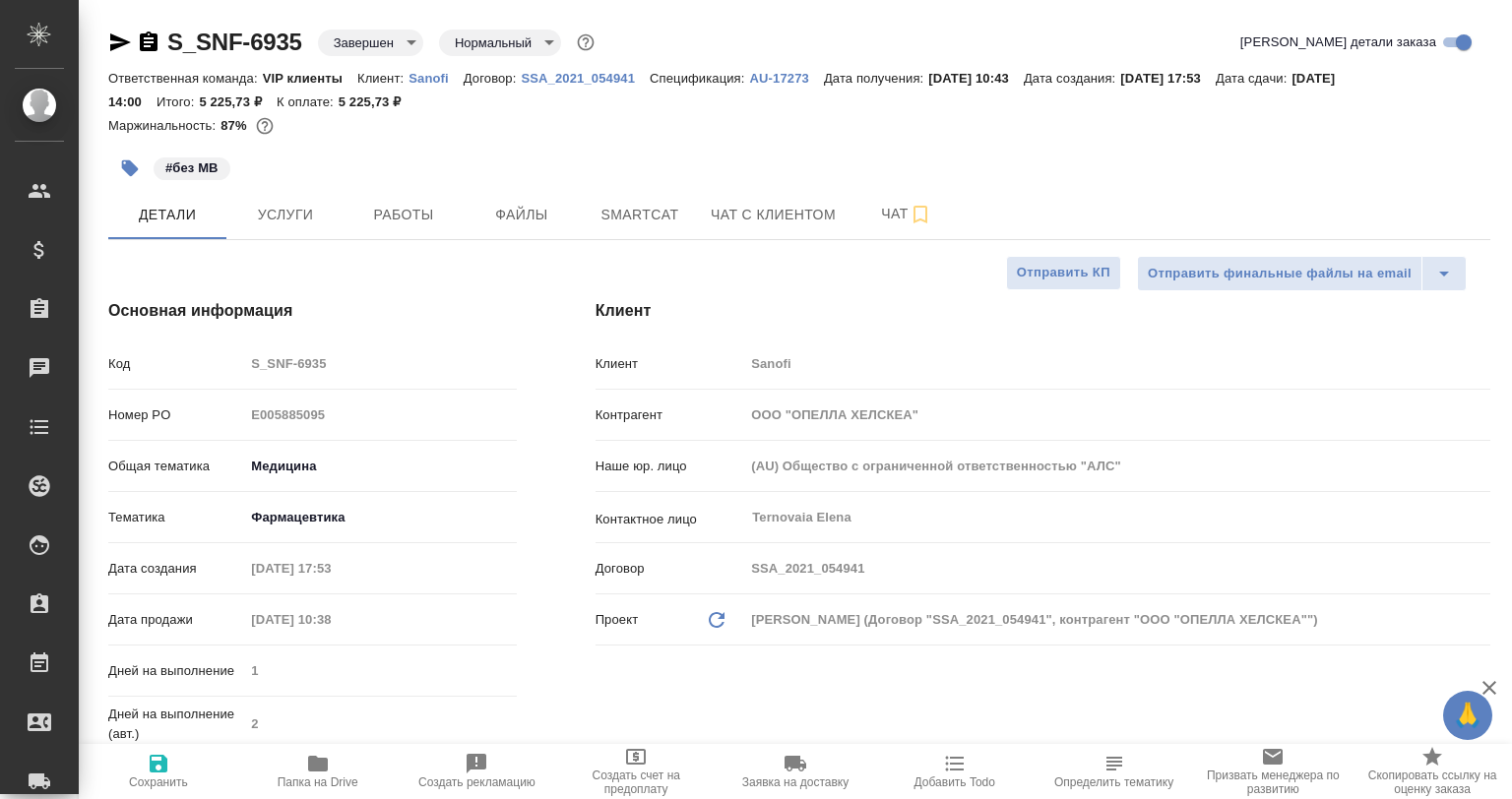
type textarea "x"
click at [622, 201] on button "Smartcat" at bounding box center [639, 215] width 118 height 49
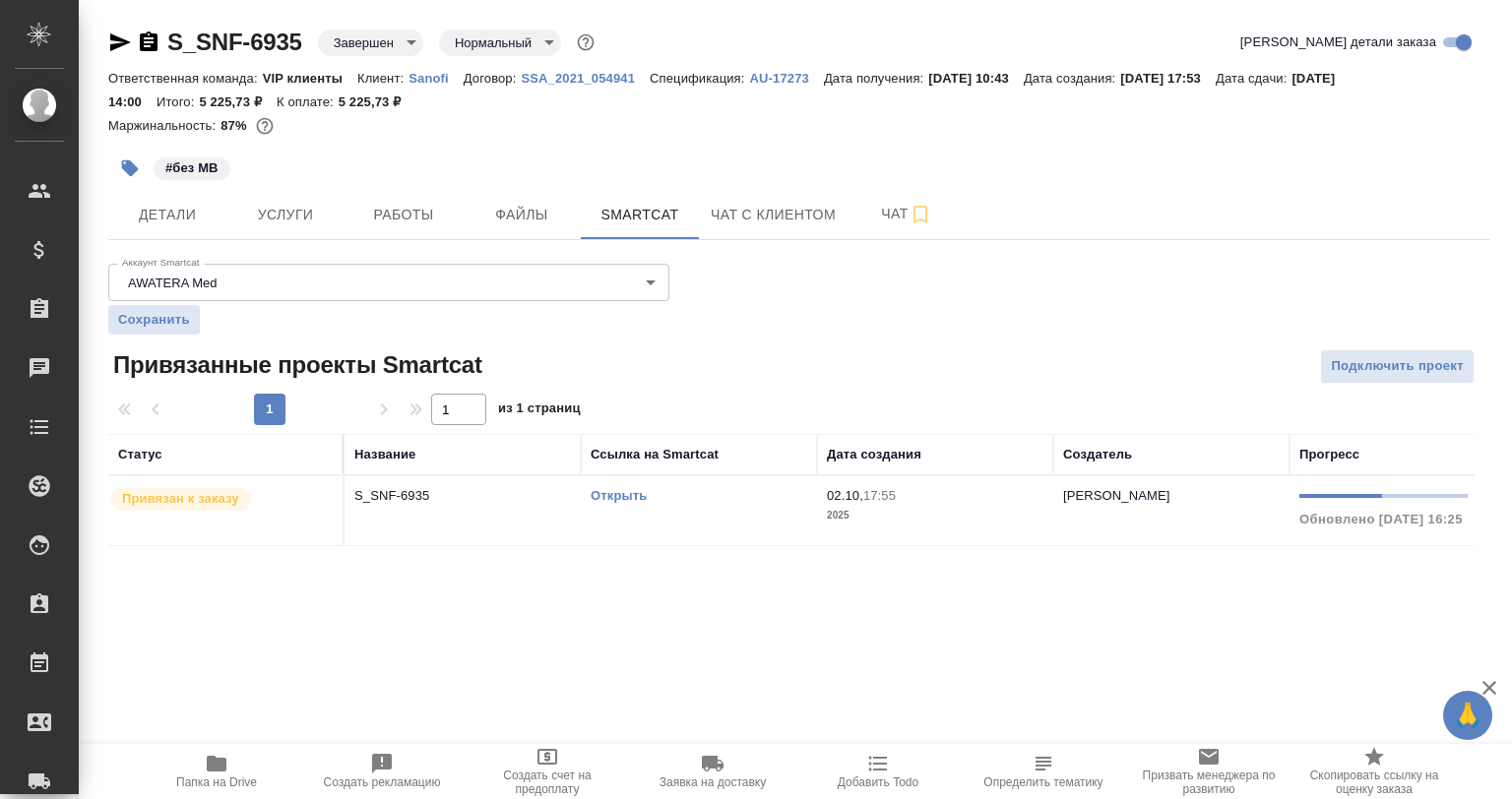
click at [614, 490] on link "Открыть" at bounding box center [618, 495] width 56 height 15
